Goal: Find specific page/section: Find specific page/section

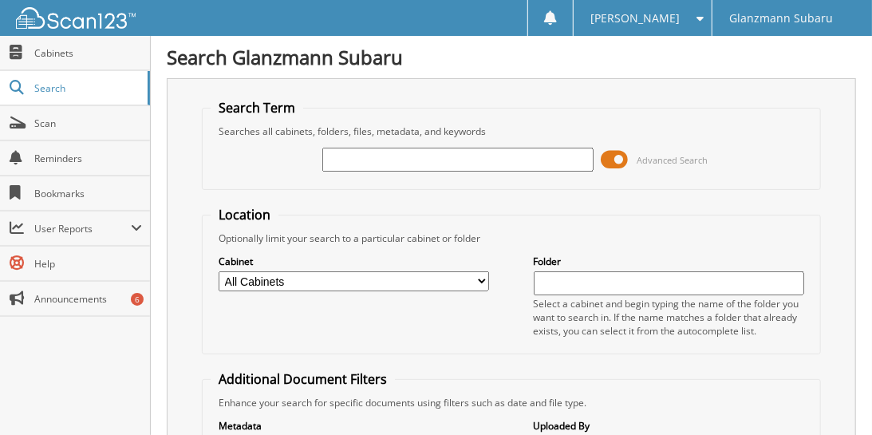
click at [444, 161] on input "text" at bounding box center [457, 160] width 271 height 24
type input "6214130"
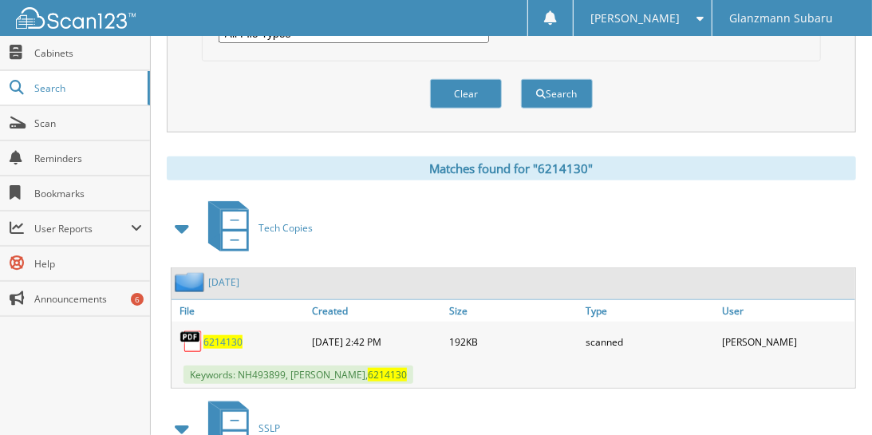
scroll to position [725, 0]
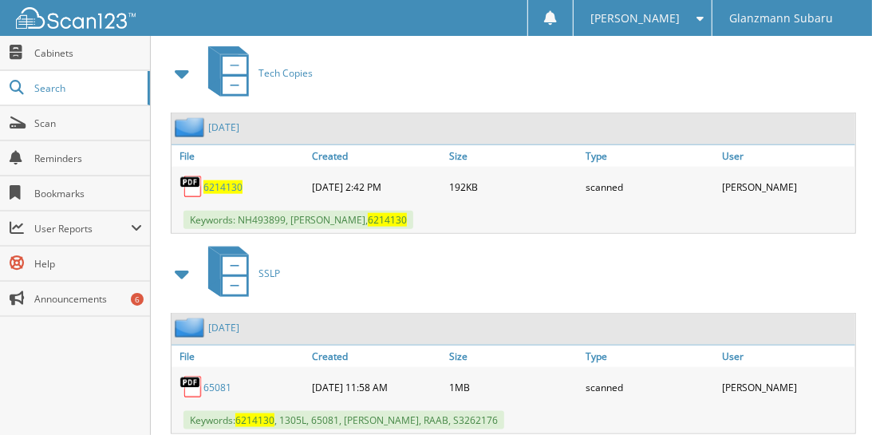
click at [211, 381] on link "65081" at bounding box center [218, 388] width 28 height 14
